Goal: Navigation & Orientation: Understand site structure

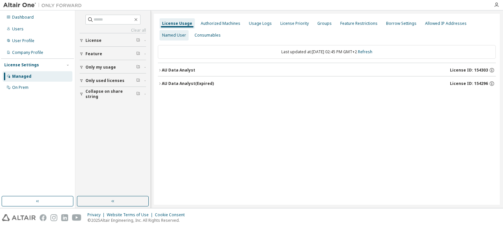
click at [186, 33] on div "Named User" at bounding box center [174, 35] width 24 height 5
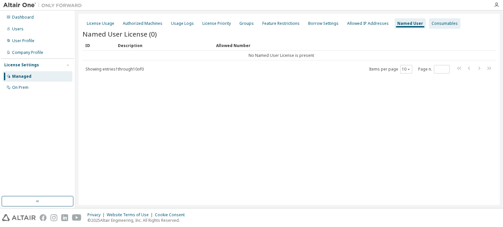
click at [431, 24] on div "Consumables" at bounding box center [444, 23] width 26 height 5
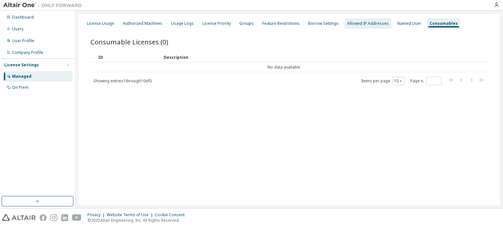
click at [372, 27] on div "Allowed IP Addresses" at bounding box center [367, 23] width 47 height 10
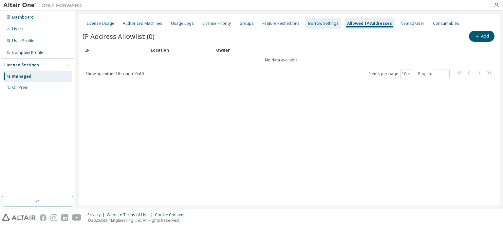
click at [312, 27] on div "Borrow Settings" at bounding box center [323, 23] width 36 height 10
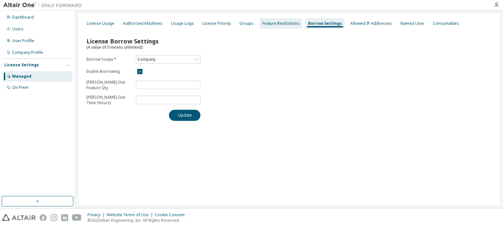
click at [269, 22] on div "Feature Restrictions" at bounding box center [280, 23] width 37 height 5
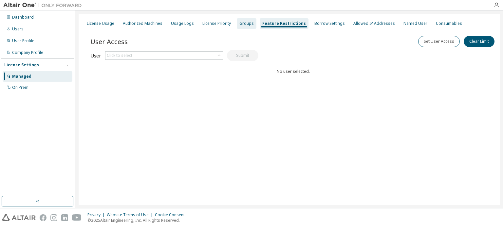
click at [239, 25] on div "Groups" at bounding box center [246, 23] width 14 height 5
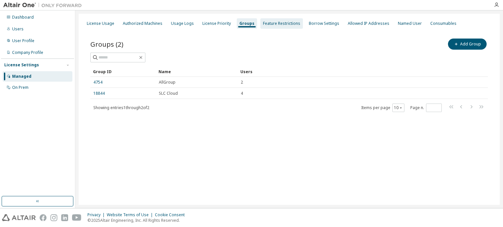
click at [270, 27] on div "Feature Restrictions" at bounding box center [281, 23] width 43 height 10
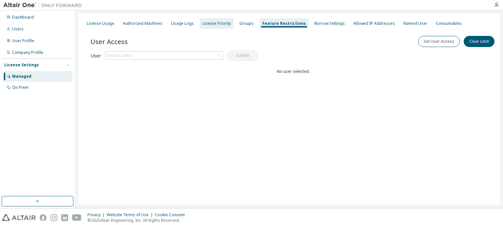
click at [219, 24] on div "License Priority" at bounding box center [216, 23] width 28 height 5
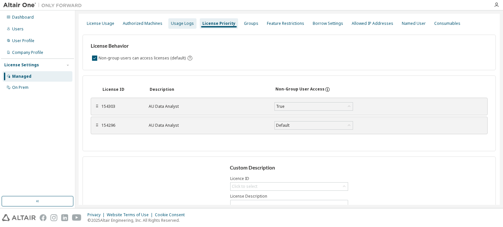
click at [176, 21] on div "Usage Logs" at bounding box center [182, 23] width 23 height 5
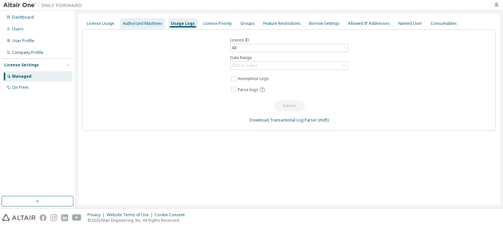
click at [146, 25] on div "Authorized Machines" at bounding box center [143, 23] width 40 height 5
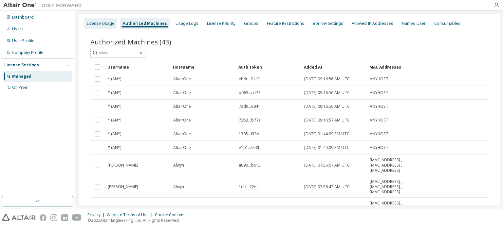
click at [109, 25] on div "License Usage" at bounding box center [100, 23] width 27 height 5
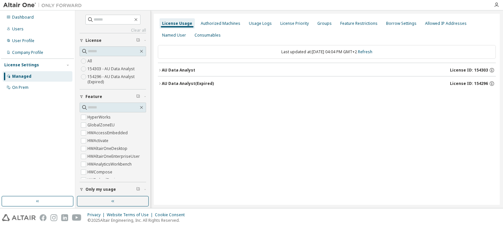
click at [161, 71] on icon "button" at bounding box center [160, 70] width 4 height 4
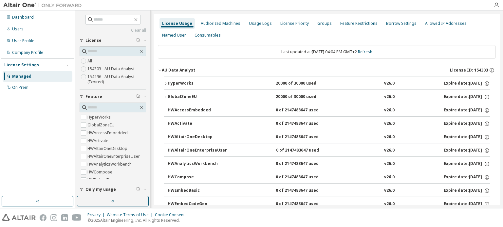
click at [167, 84] on icon "button" at bounding box center [166, 84] width 4 height 4
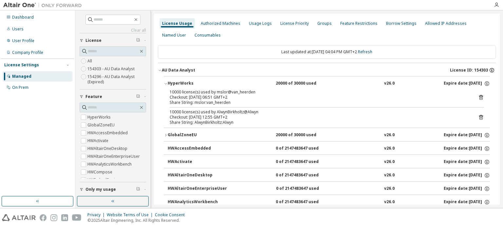
click at [491, 71] on icon "button" at bounding box center [491, 71] width 1 height 2
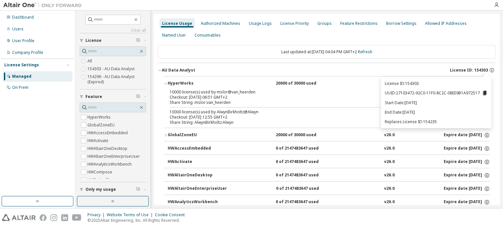
click at [485, 94] on icon at bounding box center [485, 93] width 4 height 5
click at [413, 38] on div "License Usage Authorized Machines Usage Logs License Priority Groups Feature Re…" at bounding box center [327, 30] width 338 height 24
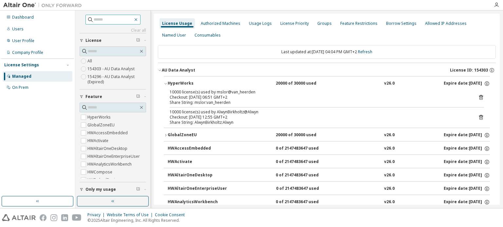
click at [138, 18] on icon "button" at bounding box center [135, 19] width 5 height 5
click at [228, 28] on div "Authorized Machines" at bounding box center [220, 23] width 45 height 10
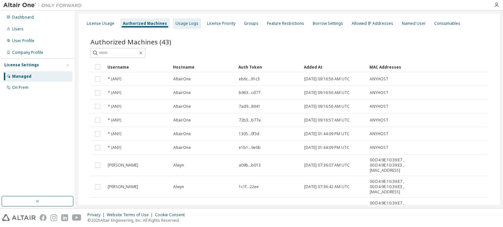
click at [190, 26] on div "Usage Logs" at bounding box center [187, 23] width 28 height 10
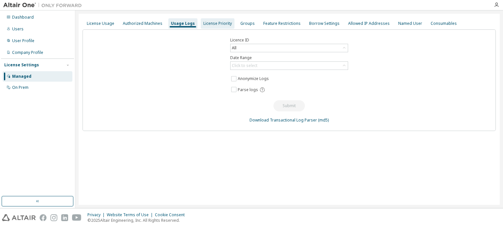
click at [217, 22] on div "License Priority" at bounding box center [217, 23] width 28 height 5
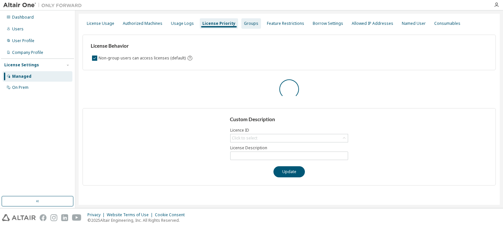
click at [245, 25] on div "Groups" at bounding box center [251, 23] width 14 height 5
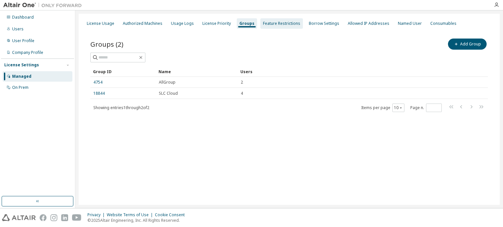
click at [268, 26] on div "Feature Restrictions" at bounding box center [281, 23] width 37 height 5
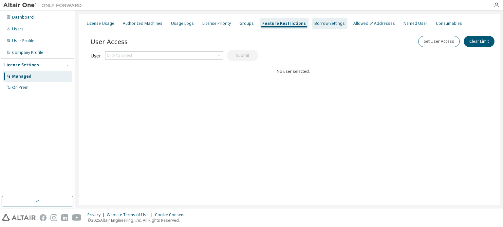
click at [327, 24] on div "Borrow Settings" at bounding box center [329, 23] width 30 height 5
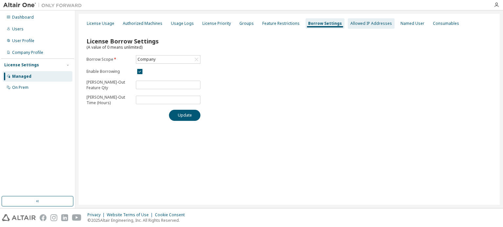
click at [357, 23] on div "Allowed IP Addresses" at bounding box center [371, 23] width 42 height 5
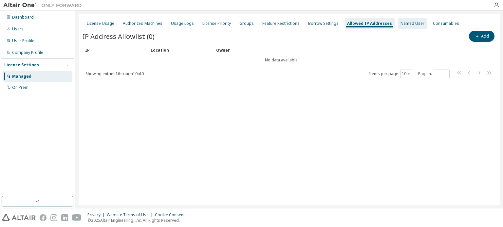
click at [400, 24] on div "Named User" at bounding box center [412, 23] width 24 height 5
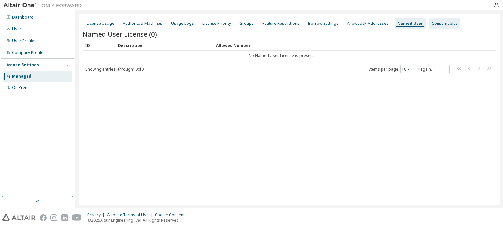
click at [433, 24] on div "Consumables" at bounding box center [444, 23] width 26 height 5
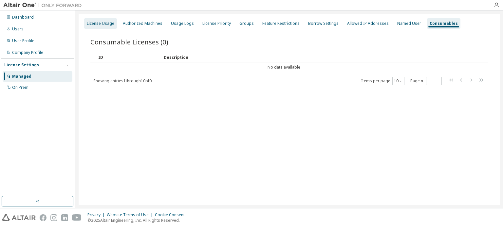
click at [94, 23] on div "License Usage" at bounding box center [100, 23] width 27 height 5
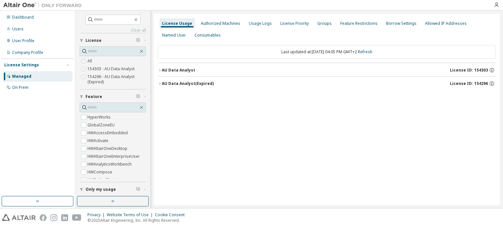
click at [307, 123] on div "License Usage Authorized Machines Usage Logs License Priority Groups Feature Re…" at bounding box center [326, 109] width 345 height 191
click at [495, 2] on icon "button" at bounding box center [495, 4] width 5 height 5
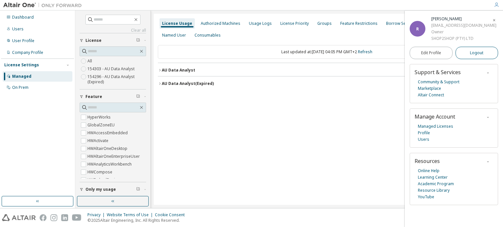
click at [473, 51] on span "Logout" at bounding box center [475, 53] width 13 height 7
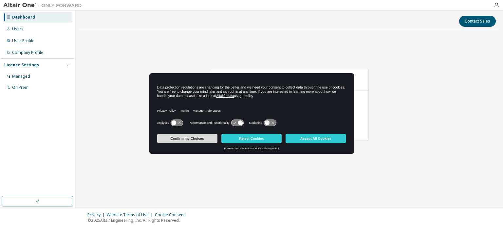
click at [189, 138] on button "Confirm my Choices" at bounding box center [187, 138] width 60 height 9
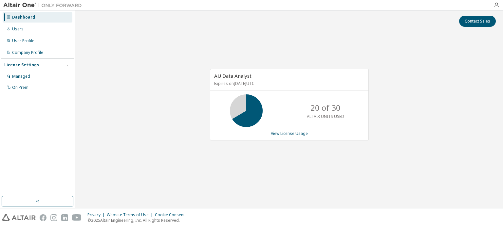
click at [368, 47] on div "AU Data Analyst Expires on [DATE] UTC 20 of 30 ALTAIR UNITS USED View License U…" at bounding box center [289, 108] width 421 height 148
click at [496, 10] on div at bounding box center [251, 5] width 503 height 10
click at [494, 6] on icon "button" at bounding box center [495, 4] width 5 height 5
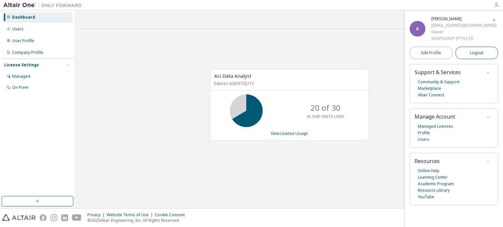
click at [476, 52] on span "Logout" at bounding box center [475, 53] width 13 height 7
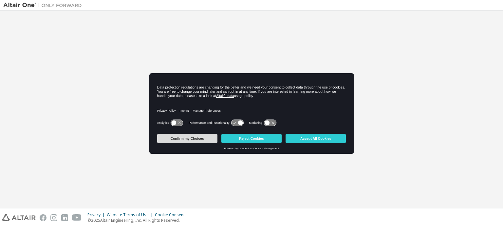
click at [189, 138] on button "Confirm my Choices" at bounding box center [187, 138] width 60 height 9
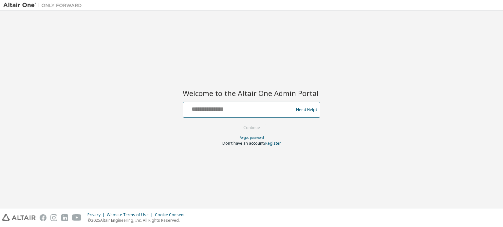
click at [228, 110] on input "text" at bounding box center [239, 108] width 107 height 9
type input "**********"
click at [250, 127] on button "Continue" at bounding box center [251, 128] width 30 height 10
